Goal: Information Seeking & Learning: Learn about a topic

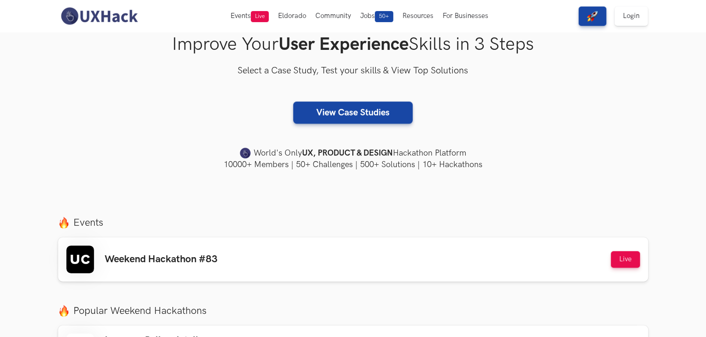
scroll to position [146, 0]
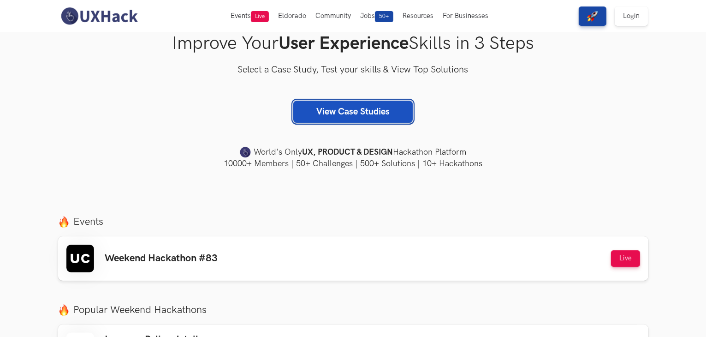
click at [399, 113] on link "View Case Studies" at bounding box center [352, 112] width 119 height 22
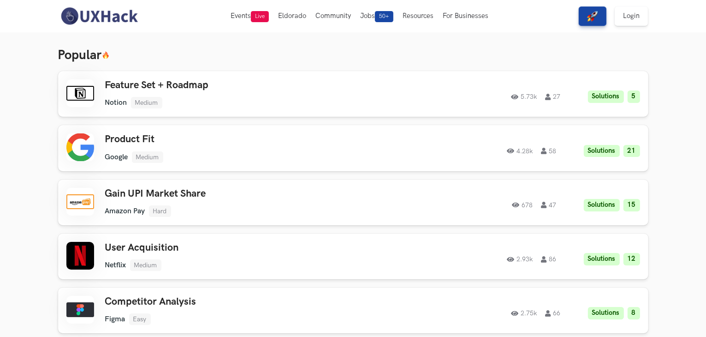
scroll to position [22, 0]
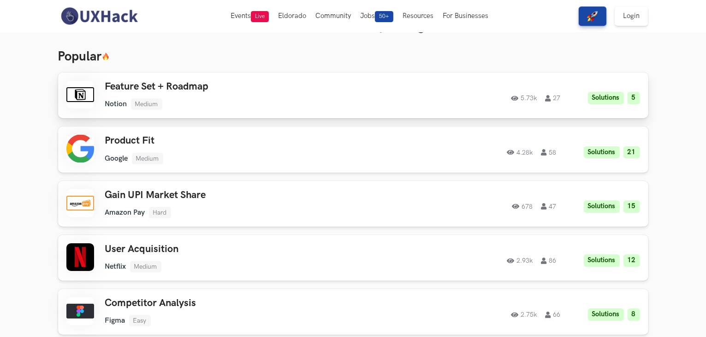
click at [403, 102] on div "5.73k 27 Solutions 5" at bounding box center [514, 95] width 251 height 18
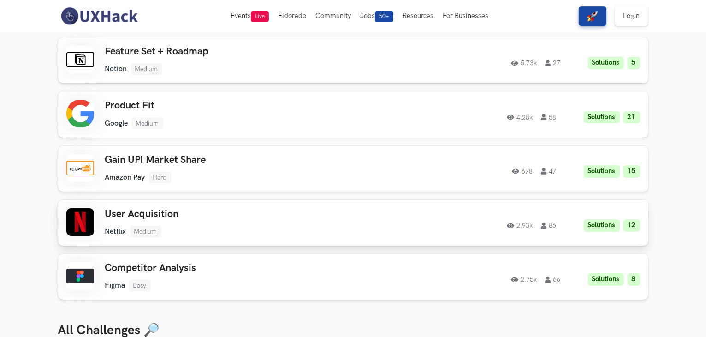
scroll to position [59, 0]
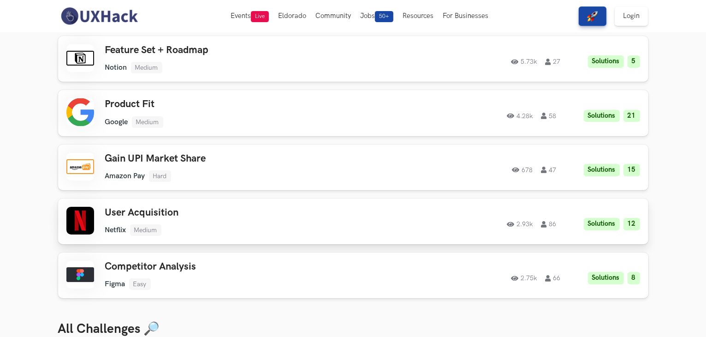
click at [424, 215] on div "2.93k 86 Solutions 12" at bounding box center [514, 221] width 251 height 18
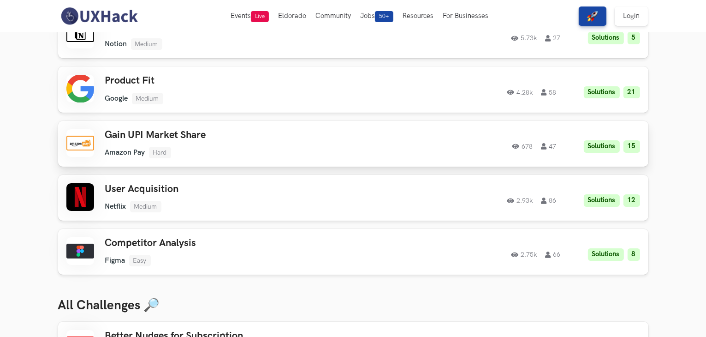
scroll to position [83, 0]
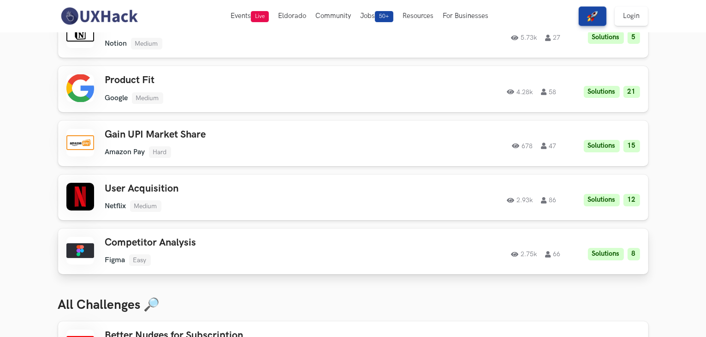
click at [467, 256] on div "2.75k 66 Solutions 8" at bounding box center [514, 251] width 251 height 18
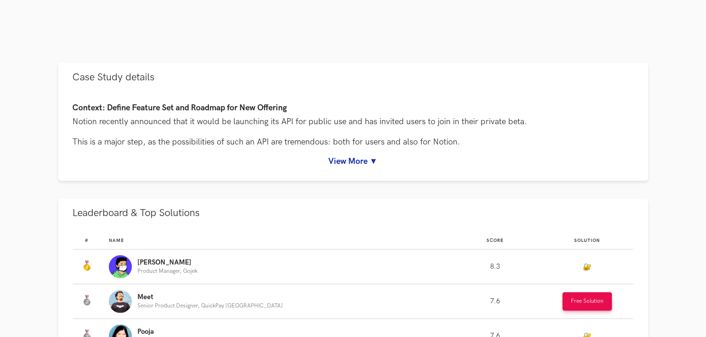
scroll to position [369, 0]
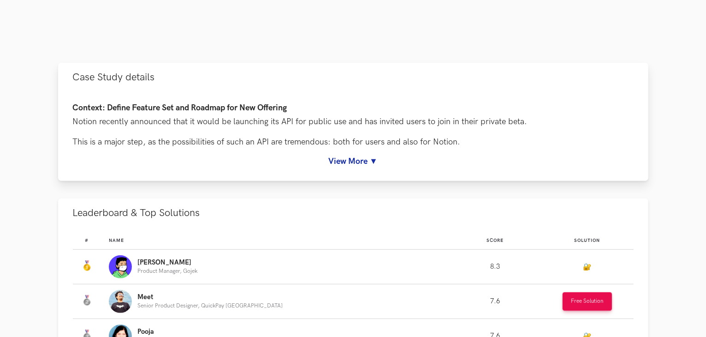
click at [362, 159] on link "View More ▼" at bounding box center [353, 161] width 561 height 10
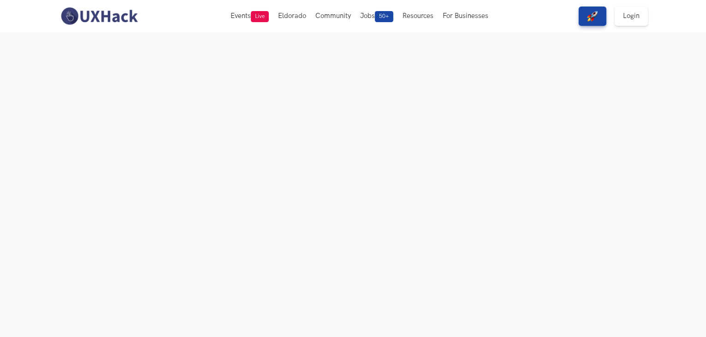
scroll to position [80, 0]
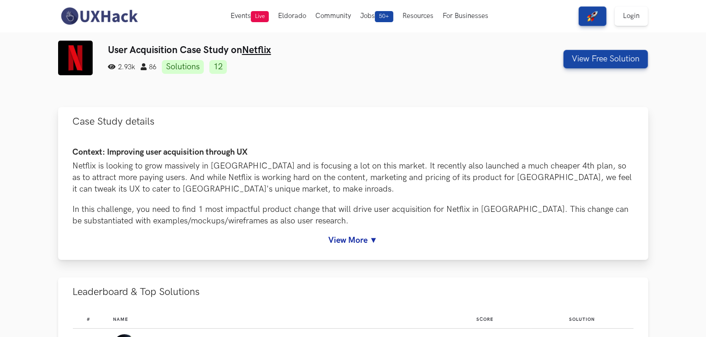
click at [369, 242] on link "View More ▼" at bounding box center [353, 240] width 561 height 10
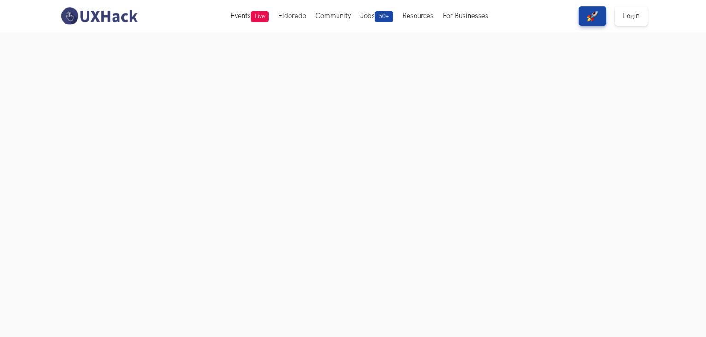
scroll to position [92, 0]
